Goal: Information Seeking & Learning: Learn about a topic

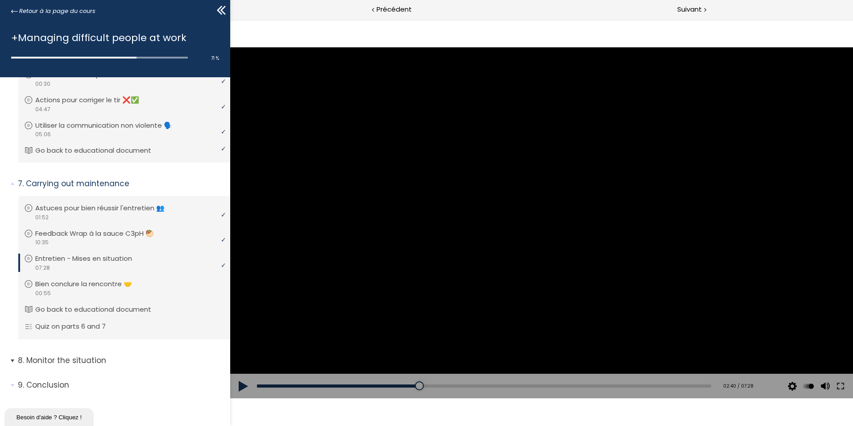
click at [12, 360] on span "8. Monitor the situation" at bounding box center [120, 364] width 219 height 18
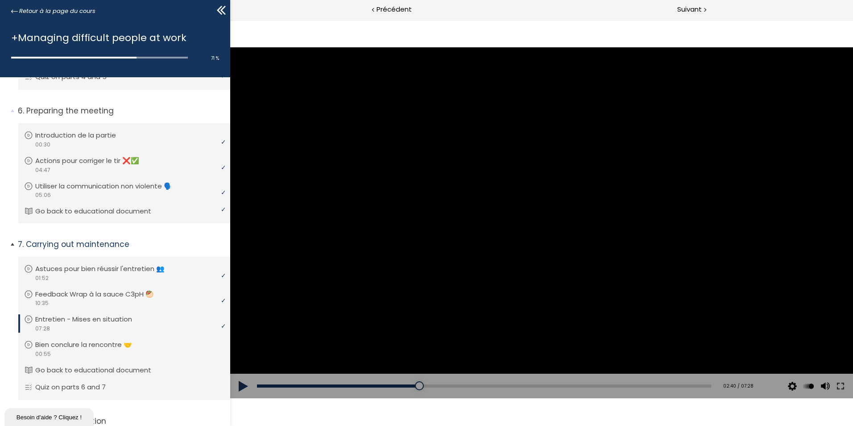
scroll to position [808, 0]
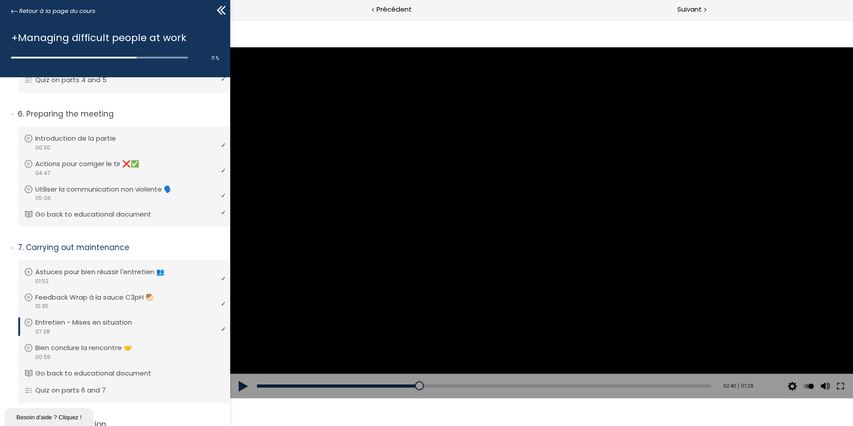
click at [488, 260] on div at bounding box center [541, 222] width 623 height 350
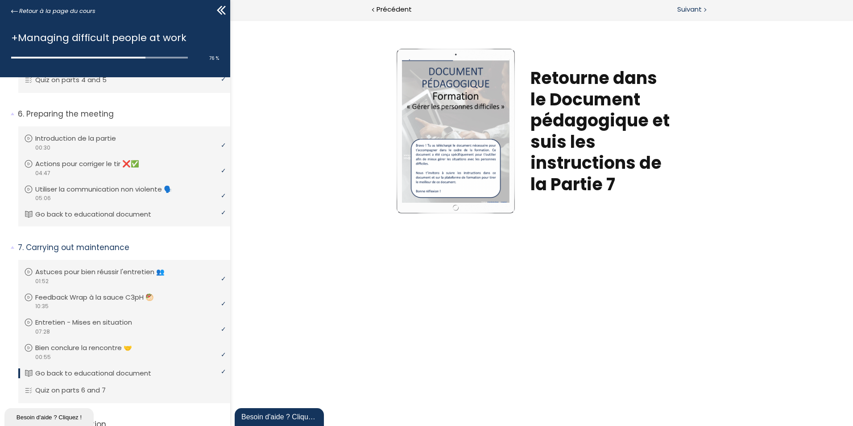
click at [690, 10] on span "Suivant" at bounding box center [689, 9] width 25 height 11
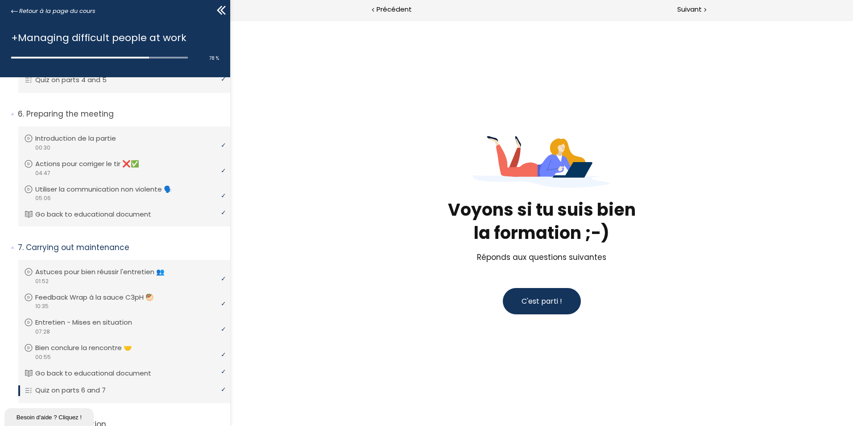
click at [550, 302] on span "C'est parti !" at bounding box center [542, 301] width 41 height 10
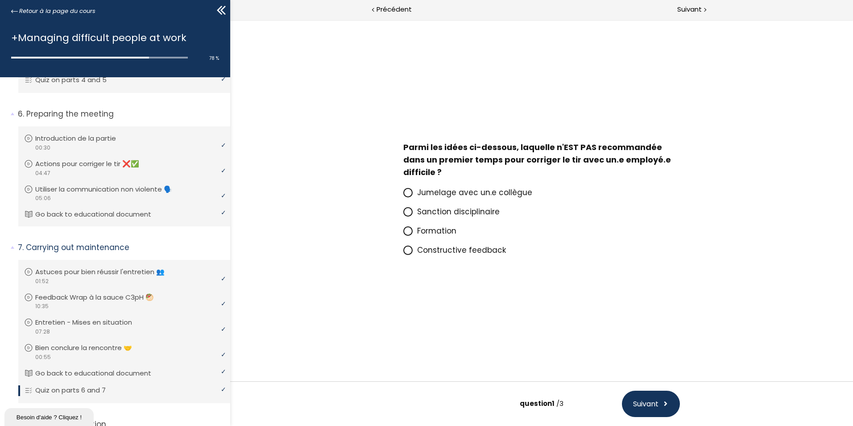
click at [405, 211] on icon at bounding box center [407, 211] width 5 height 5
click at [403, 214] on input "Sanction disciplinaire" at bounding box center [403, 214] width 0 height 0
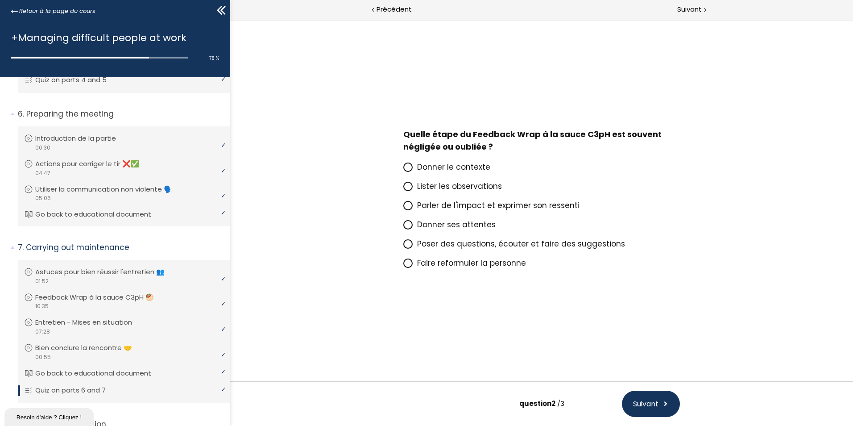
click at [408, 166] on icon at bounding box center [407, 166] width 5 height 5
click at [403, 170] on input "Donner le contexte" at bounding box center [403, 170] width 0 height 0
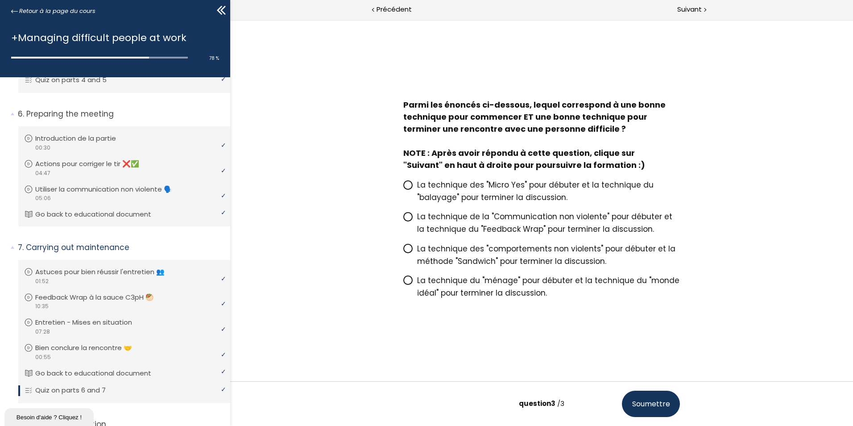
click at [409, 216] on icon at bounding box center [407, 216] width 5 height 5
click at [403, 219] on input "La technique de la "Communication non violente" pour débuter et la technique du…" at bounding box center [403, 219] width 0 height 0
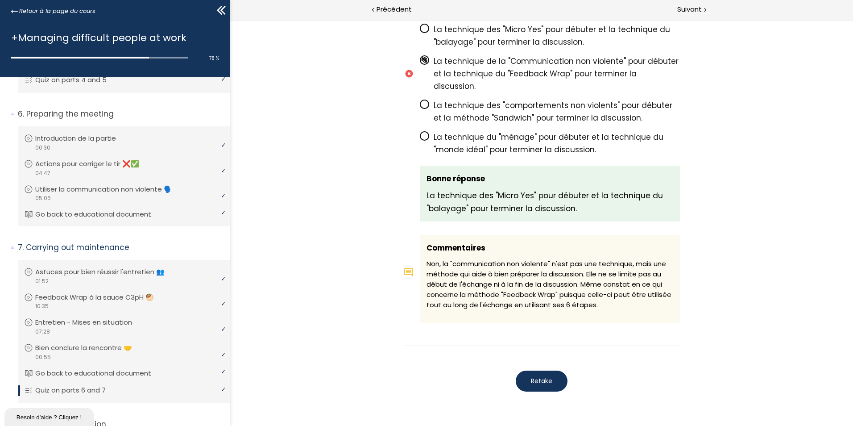
scroll to position [825, 0]
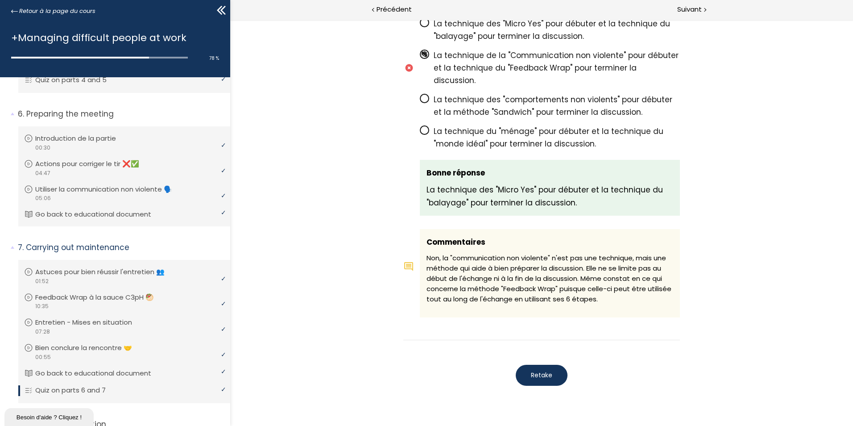
click at [538, 370] on span "Retake" at bounding box center [541, 374] width 21 height 9
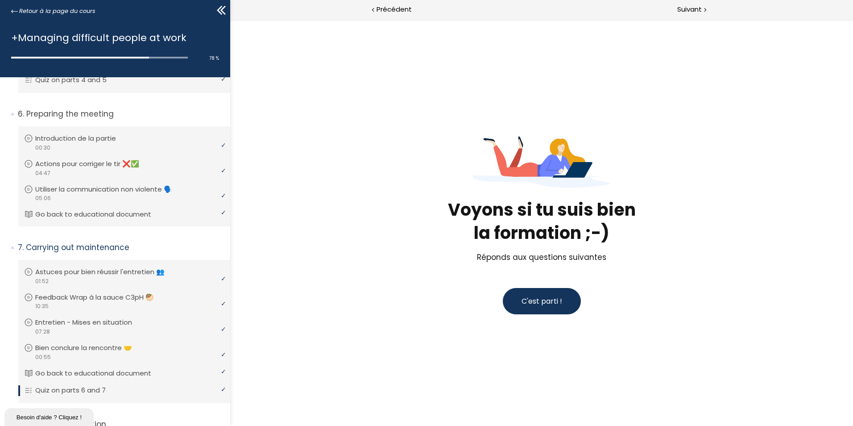
click at [559, 296] on span "C'est parti !" at bounding box center [542, 301] width 41 height 10
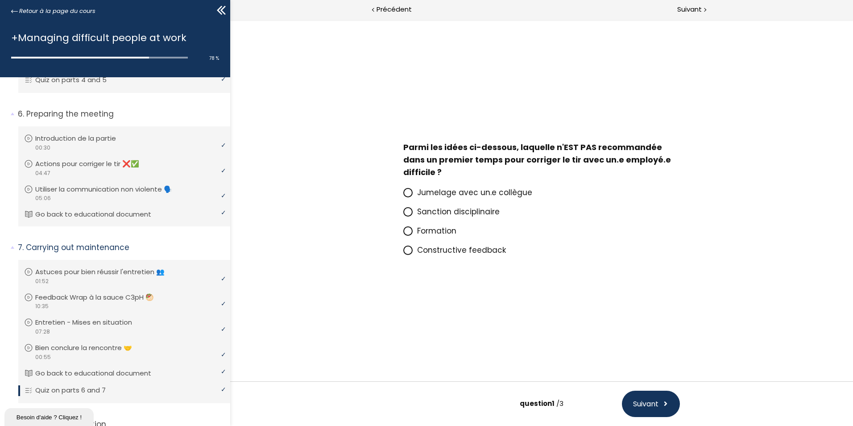
click at [410, 210] on icon at bounding box center [407, 211] width 5 height 5
click at [403, 214] on input "Sanction disciplinaire" at bounding box center [403, 214] width 0 height 0
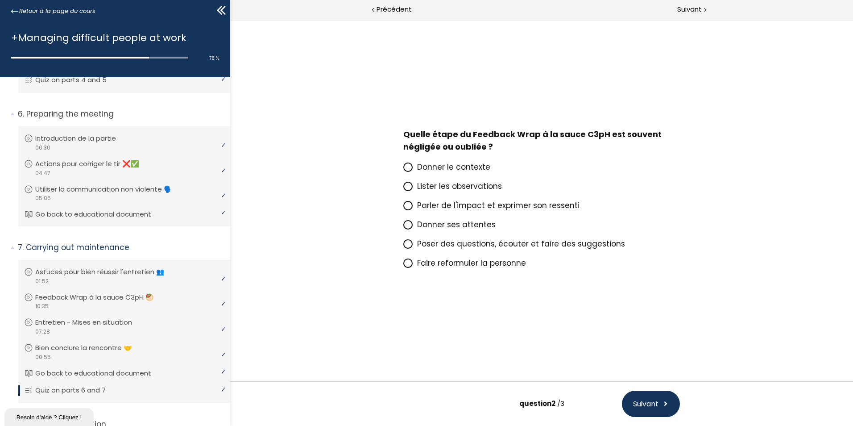
click at [406, 263] on icon at bounding box center [407, 262] width 5 height 5
click at [403, 265] on input "Faire reformuler la personne" at bounding box center [403, 265] width 0 height 0
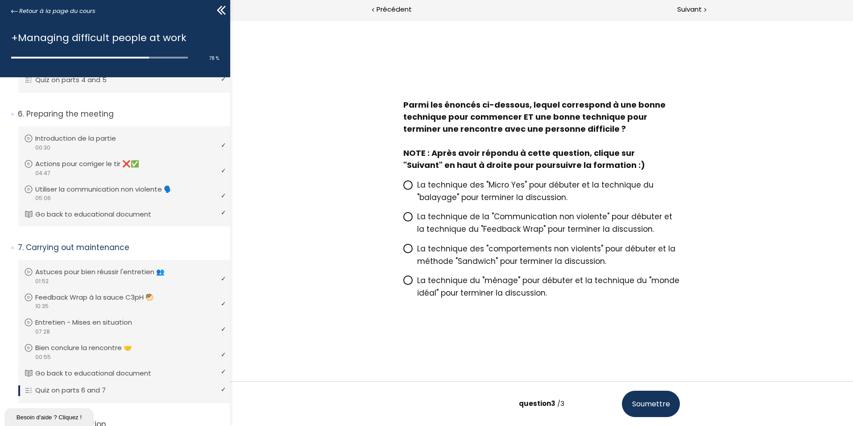
click at [410, 184] on icon at bounding box center [407, 184] width 5 height 5
click at [403, 187] on input "La technique des "Micro Yes" pour débuter et la technique du "balayage" pour te…" at bounding box center [403, 187] width 0 height 0
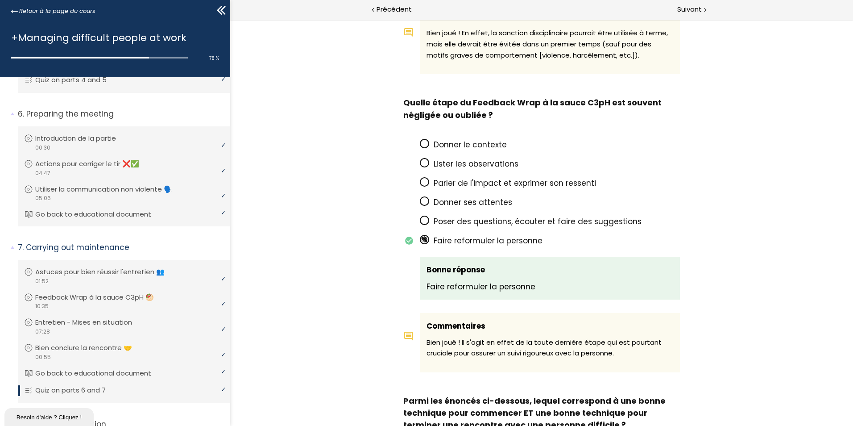
scroll to position [446, 0]
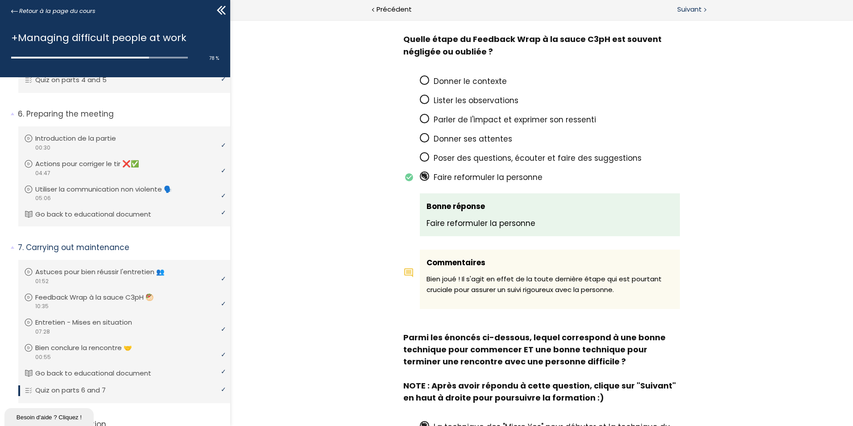
click at [695, 7] on span "Suivant" at bounding box center [689, 9] width 25 height 11
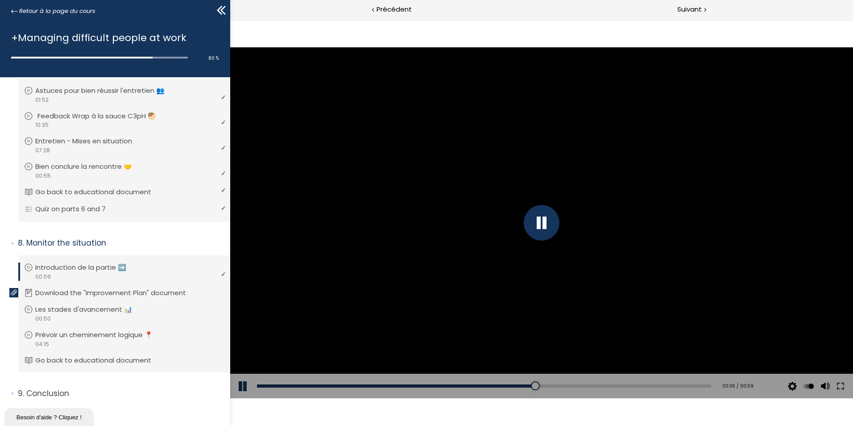
scroll to position [997, 0]
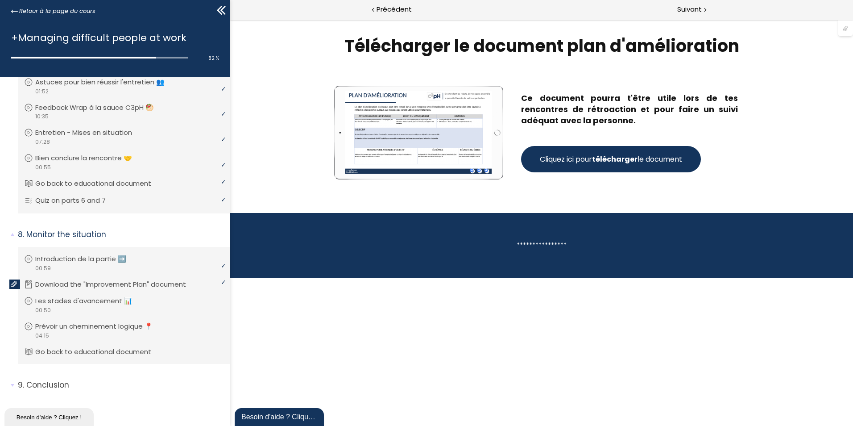
click at [623, 159] on strong "télécharger" at bounding box center [615, 159] width 46 height 10
click at [683, 9] on span "Suivant" at bounding box center [689, 9] width 25 height 11
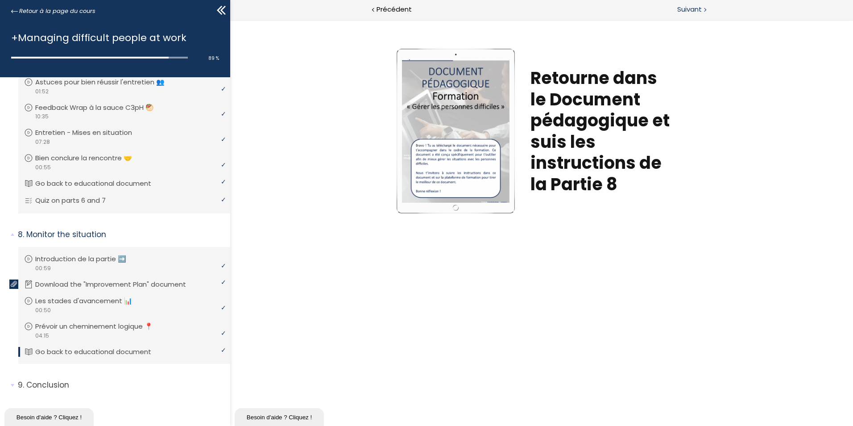
click at [684, 8] on span "Suivant" at bounding box center [689, 9] width 25 height 11
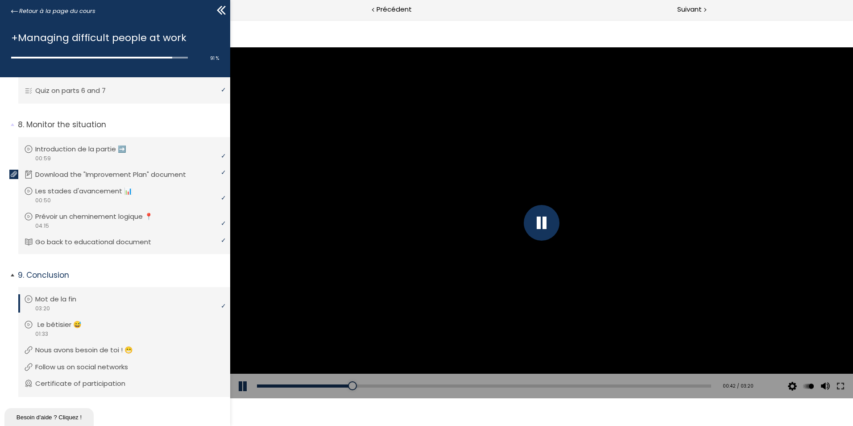
scroll to position [1116, 0]
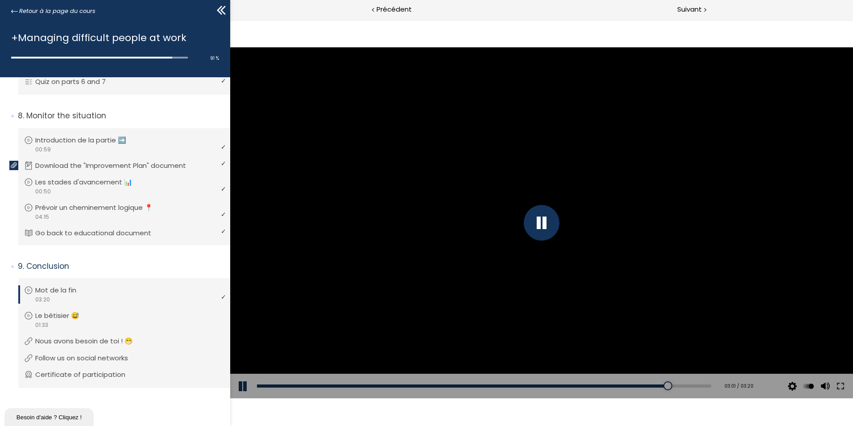
drag, startPoint x: 582, startPoint y: 386, endPoint x: 661, endPoint y: 377, distance: 79.5
click at [661, 377] on div "Add chapter 03:00" at bounding box center [484, 385] width 454 height 25
drag, startPoint x: 665, startPoint y: 383, endPoint x: 676, endPoint y: 384, distance: 11.2
click at [678, 384] on div at bounding box center [682, 385] width 9 height 9
click at [682, 384] on div at bounding box center [686, 385] width 9 height 9
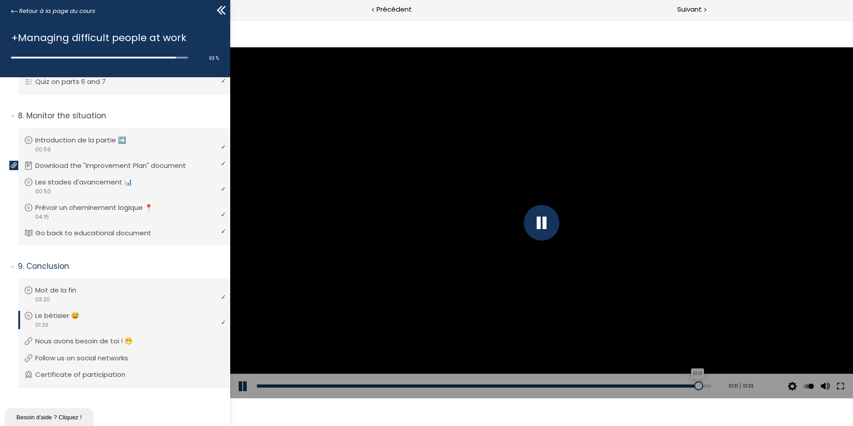
drag, startPoint x: 642, startPoint y: 385, endPoint x: 692, endPoint y: 383, distance: 49.1
click at [694, 383] on div at bounding box center [698, 385] width 9 height 9
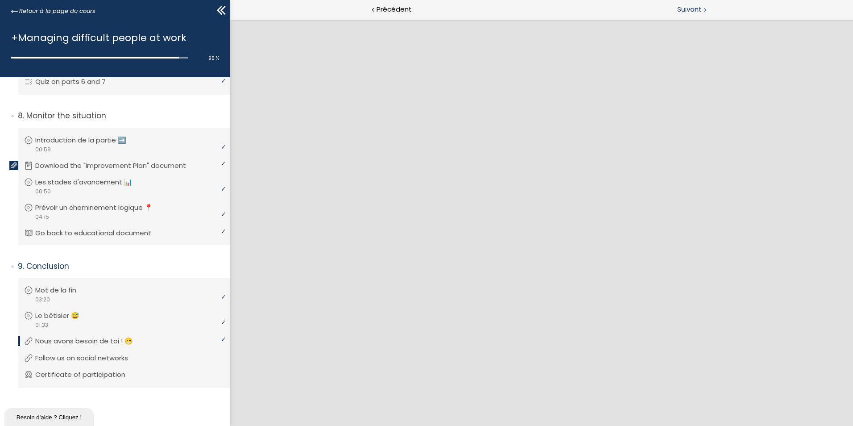
click at [685, 10] on span "Suivant" at bounding box center [689, 9] width 25 height 11
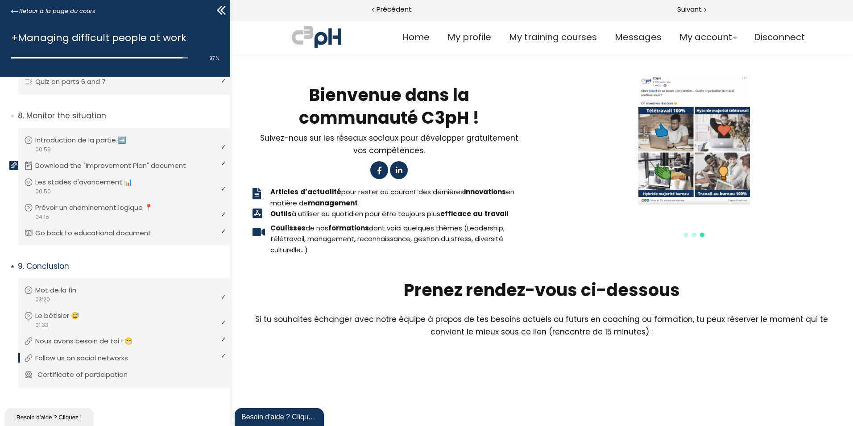
click at [110, 373] on p "Certificate of participation" at bounding box center [89, 374] width 104 height 10
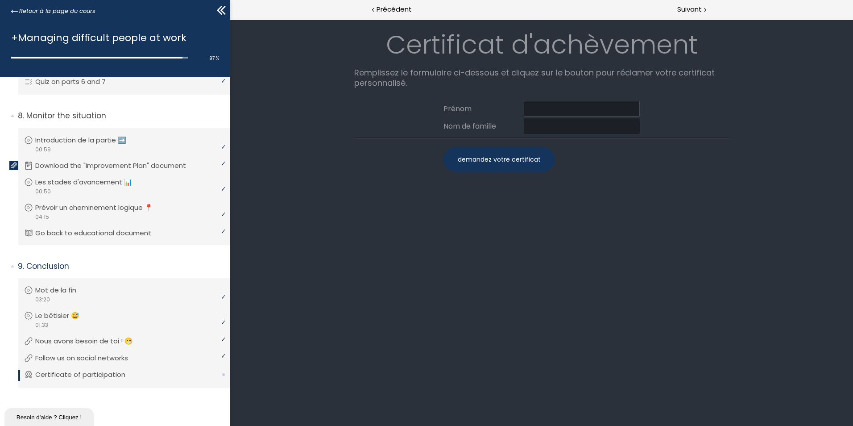
click at [551, 111] on input at bounding box center [582, 109] width 116 height 16
type input "m"
type input "Michel"
click at [549, 127] on input at bounding box center [582, 126] width 116 height 16
type input "Tremblay"
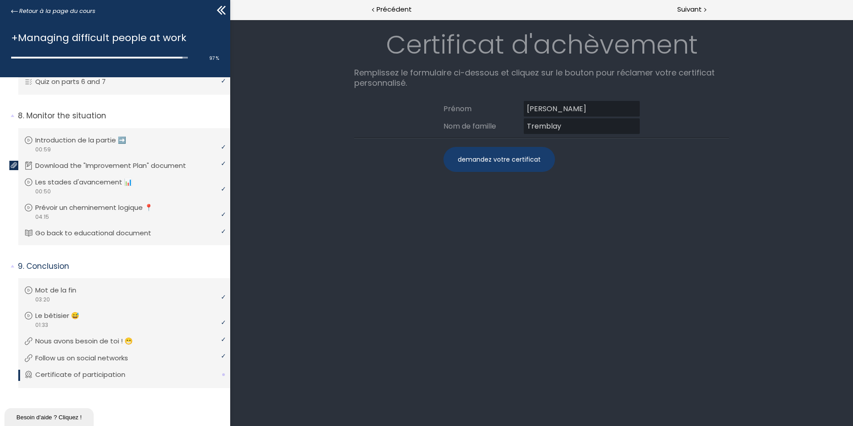
click at [495, 161] on div "demandez votre certificat" at bounding box center [499, 159] width 112 height 25
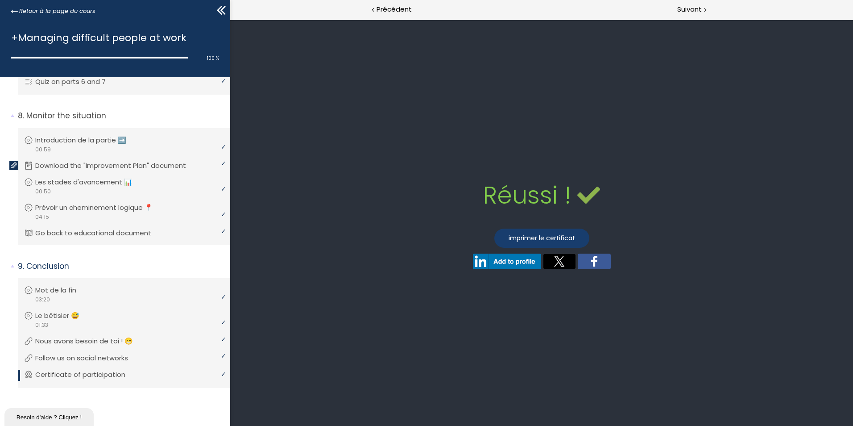
click at [538, 234] on link "imprimer le certificat" at bounding box center [541, 237] width 95 height 19
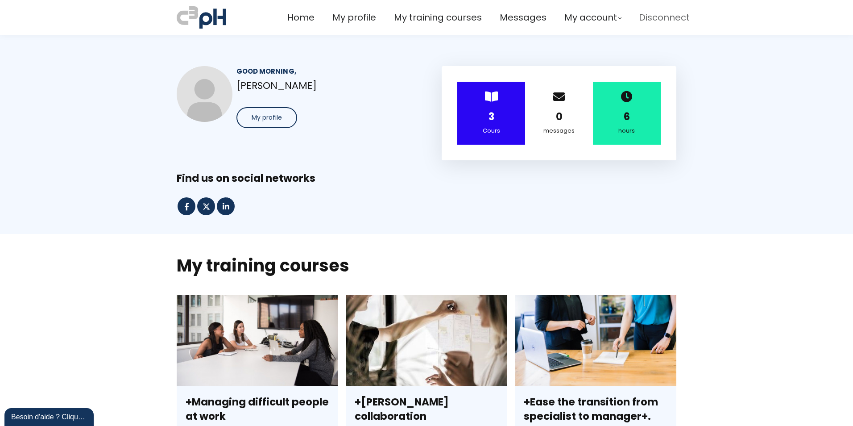
click at [653, 16] on span "Disconnect" at bounding box center [664, 17] width 51 height 15
